Goal: Task Accomplishment & Management: Manage account settings

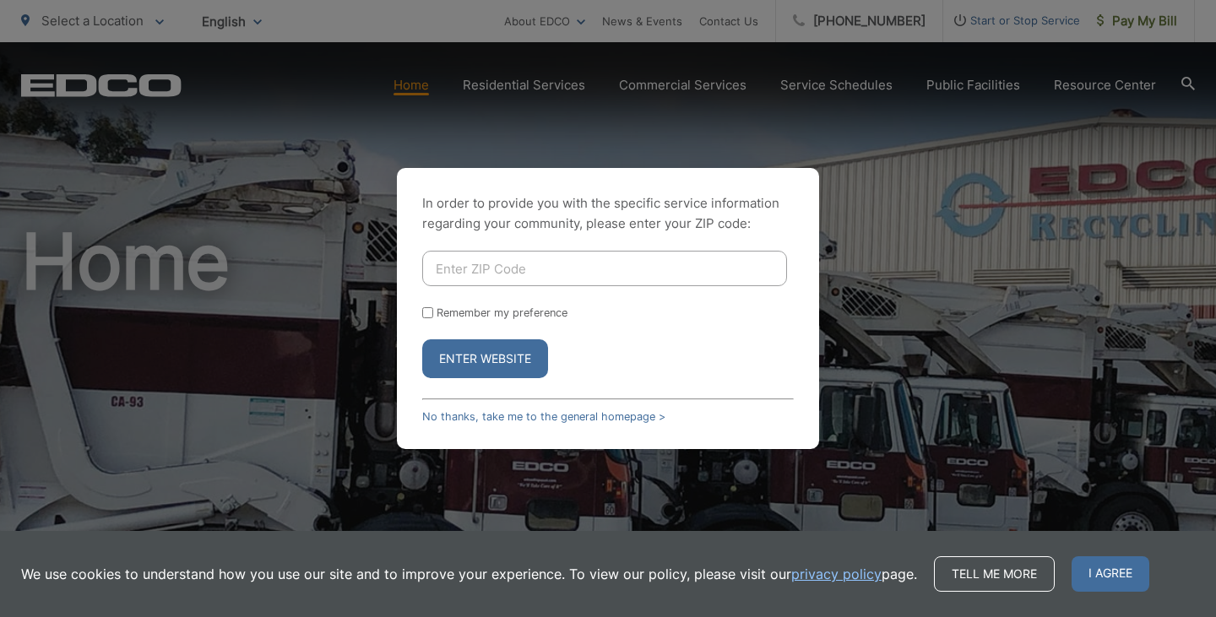
click at [537, 269] on input "Enter ZIP Code" at bounding box center [604, 268] width 365 height 35
type input "92024"
click at [426, 315] on input "Remember my preference" at bounding box center [427, 312] width 11 height 11
checkbox input "true"
click at [466, 355] on button "Enter Website" at bounding box center [485, 358] width 126 height 39
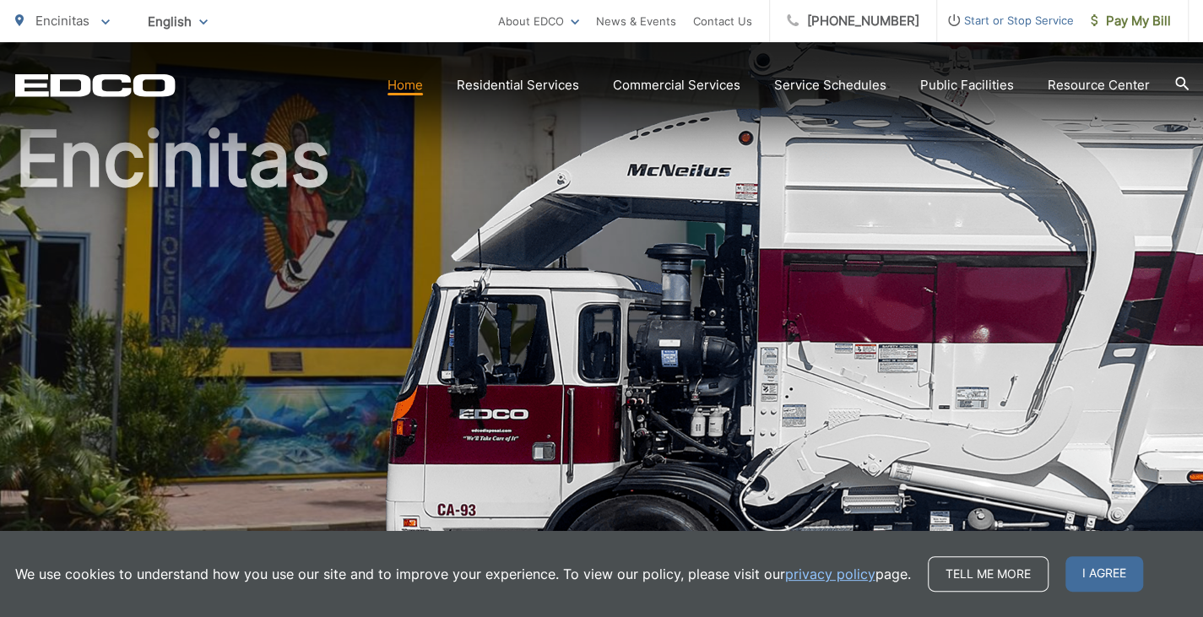
scroll to position [253, 0]
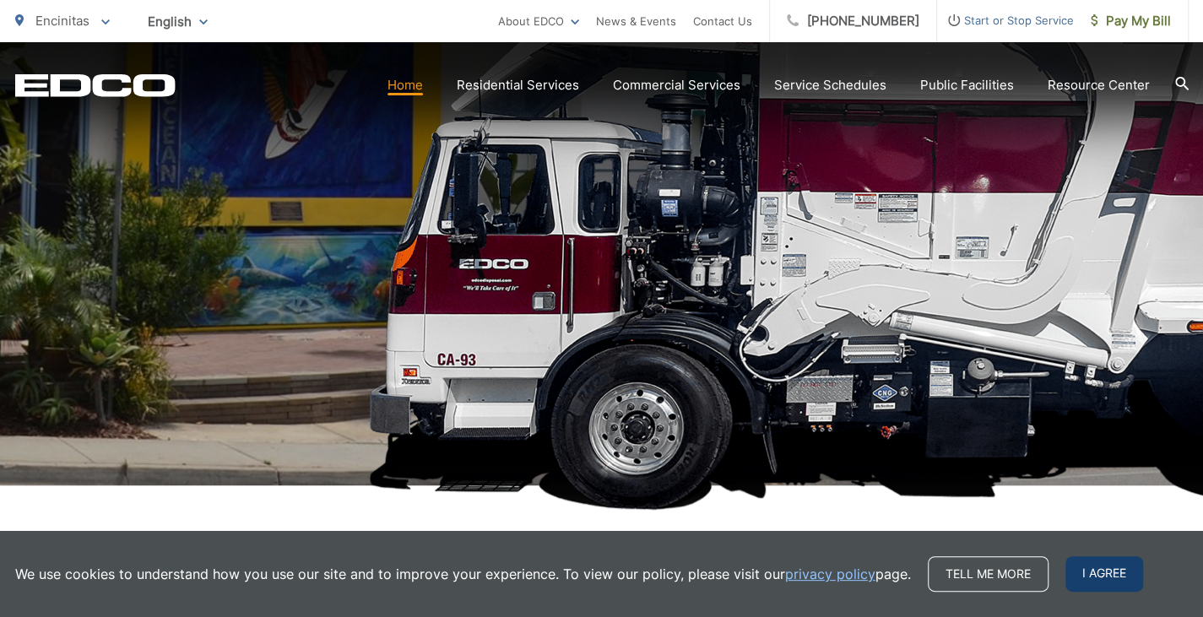
click at [1091, 579] on span "I agree" at bounding box center [1104, 573] width 78 height 35
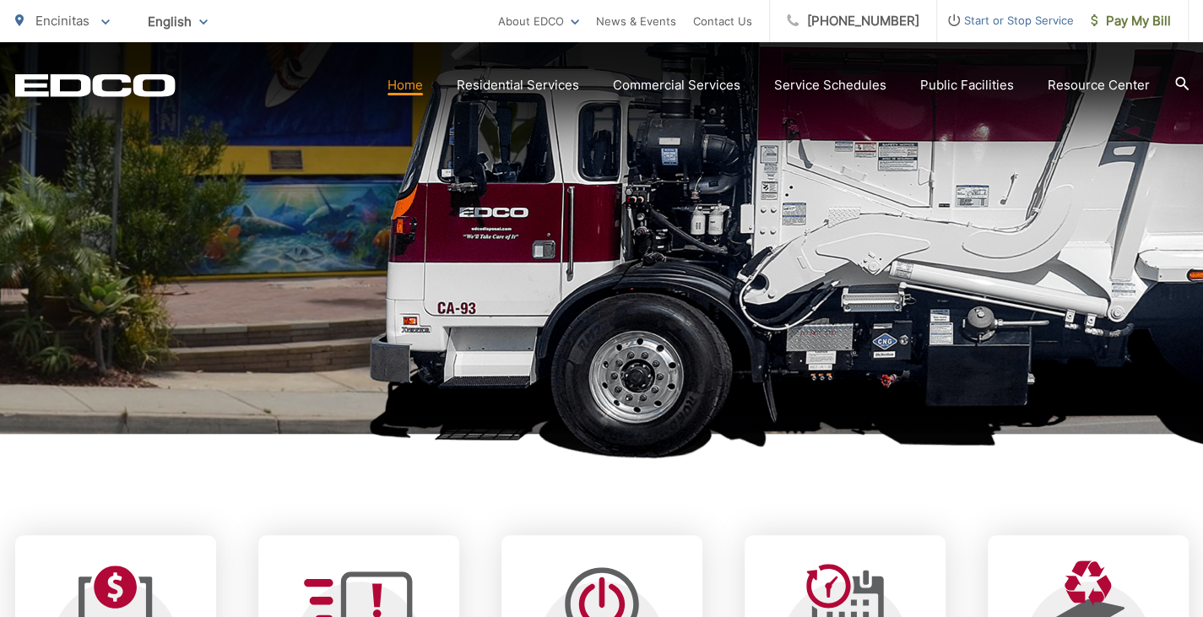
scroll to position [506, 0]
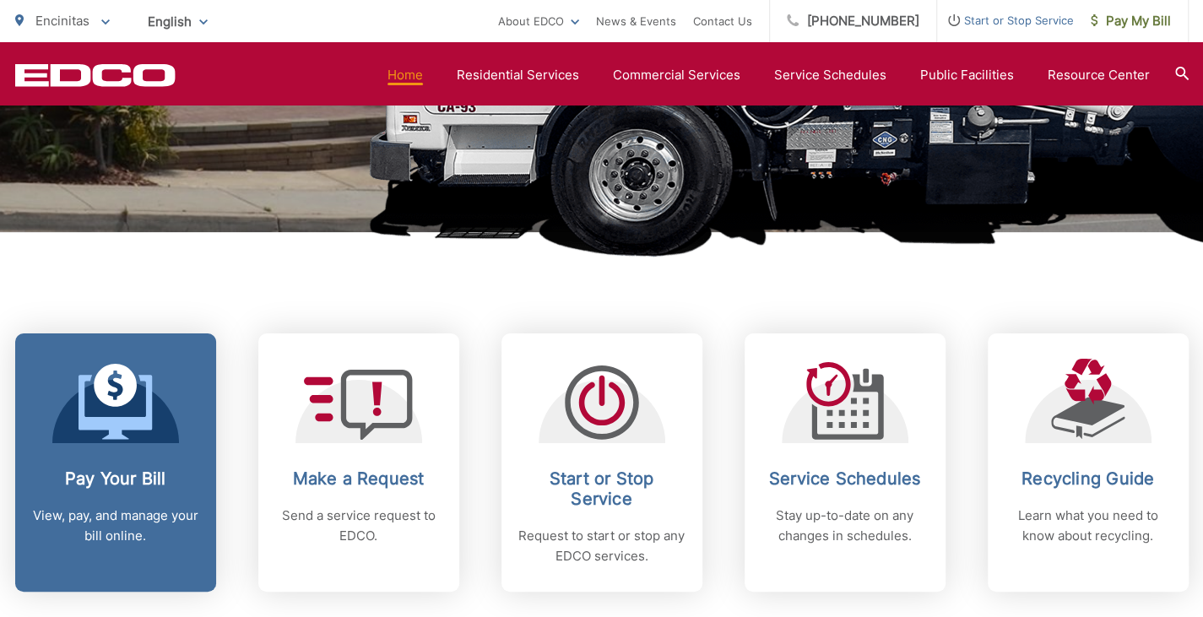
click at [63, 534] on p "View, pay, and manage your bill online." at bounding box center [115, 526] width 167 height 41
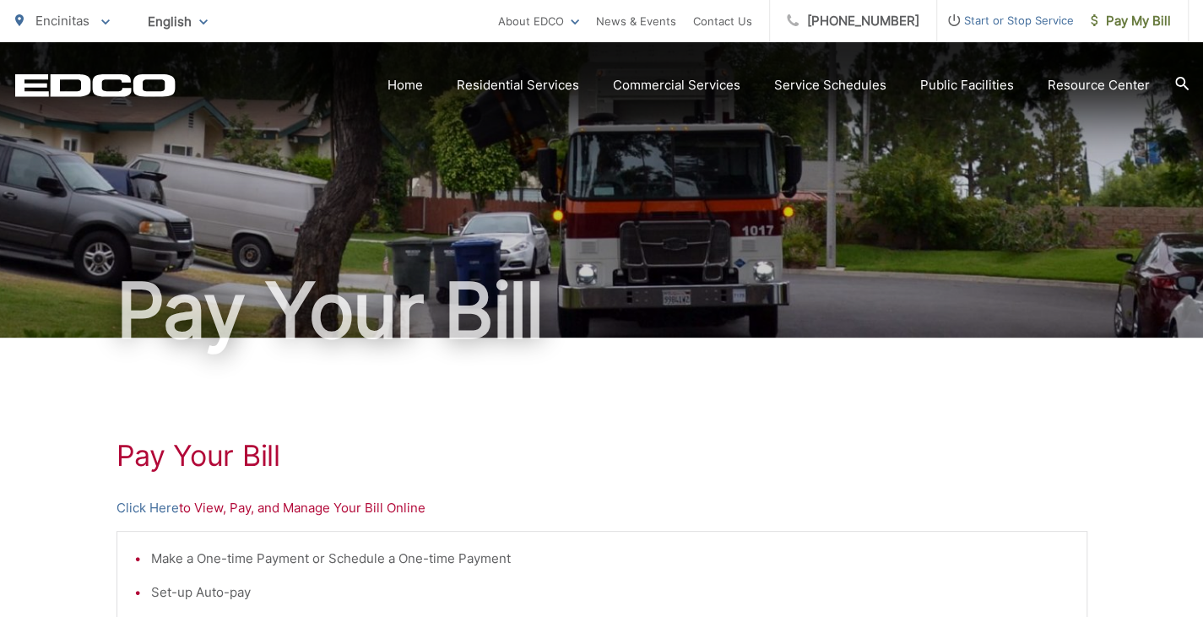
scroll to position [169, 0]
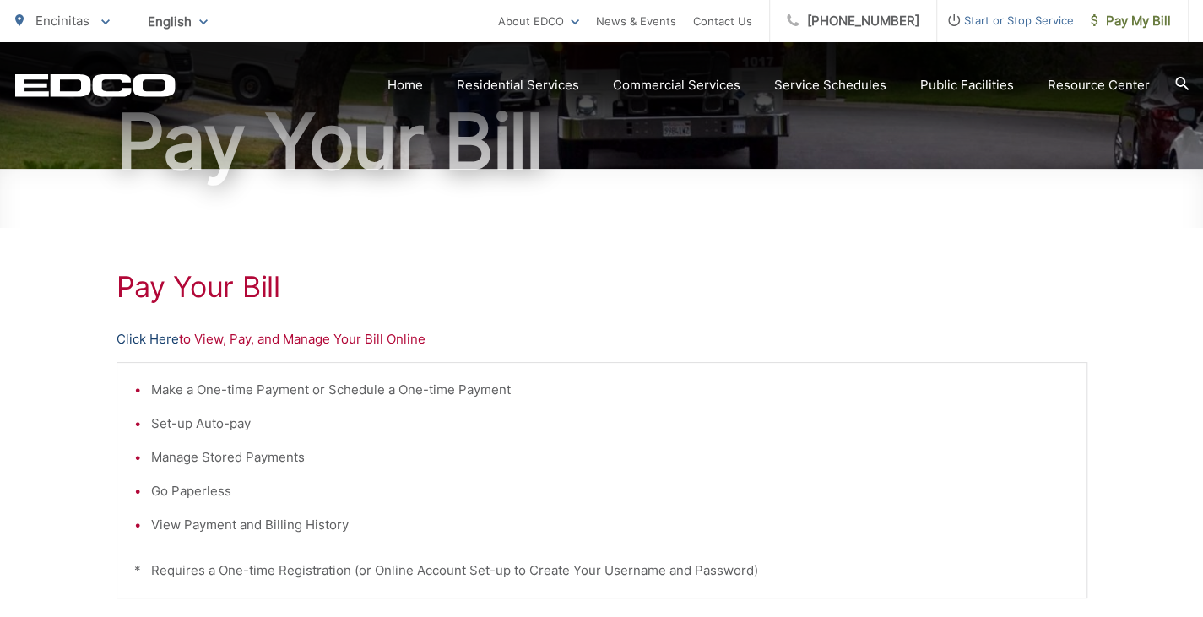
click at [160, 341] on link "Click Here" at bounding box center [147, 339] width 62 height 20
click at [211, 340] on p "Click Here to View, Pay, and Manage Your Bill Online" at bounding box center [601, 339] width 971 height 20
click at [140, 343] on link "Click Here" at bounding box center [147, 339] width 62 height 20
click at [145, 338] on link "Click Here" at bounding box center [147, 339] width 62 height 20
